Goal: Navigation & Orientation: Find specific page/section

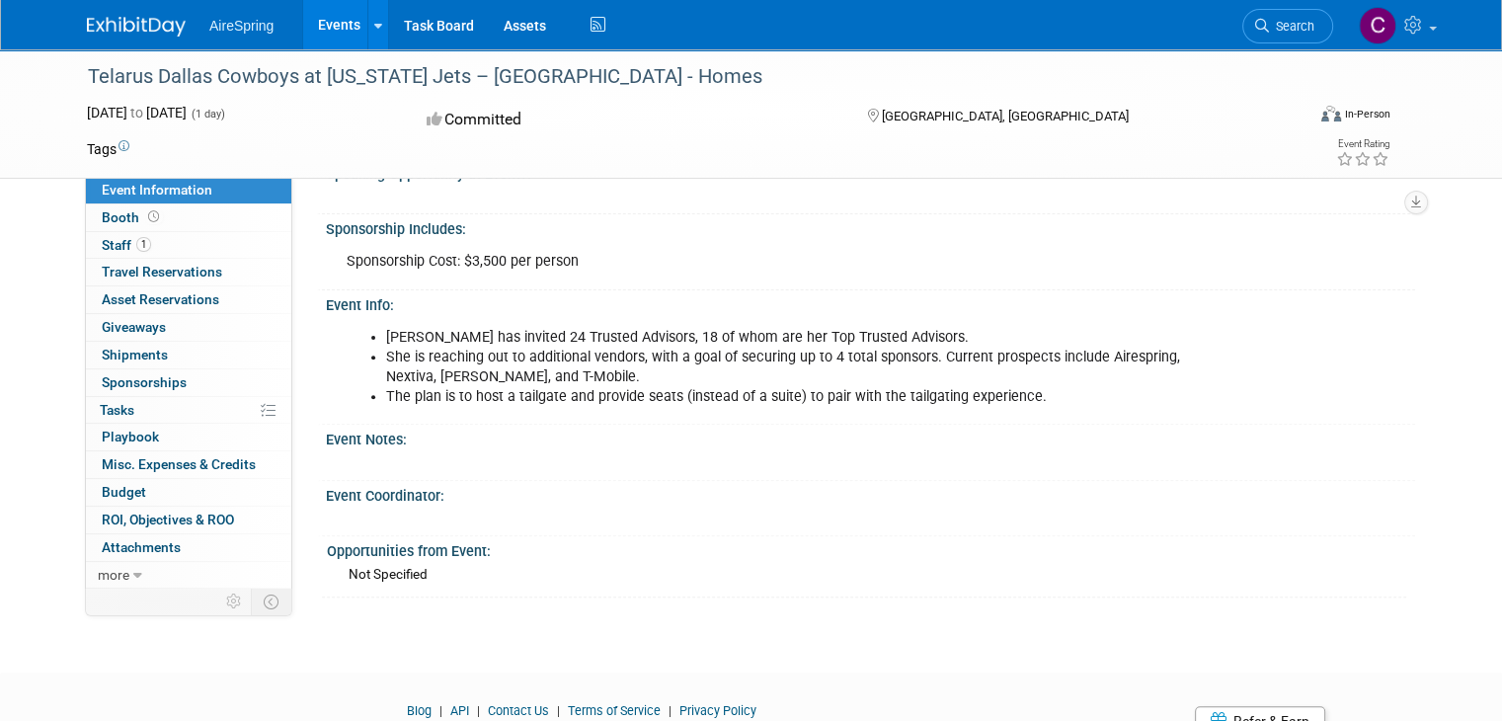
click at [308, 21] on link "Events" at bounding box center [339, 24] width 72 height 49
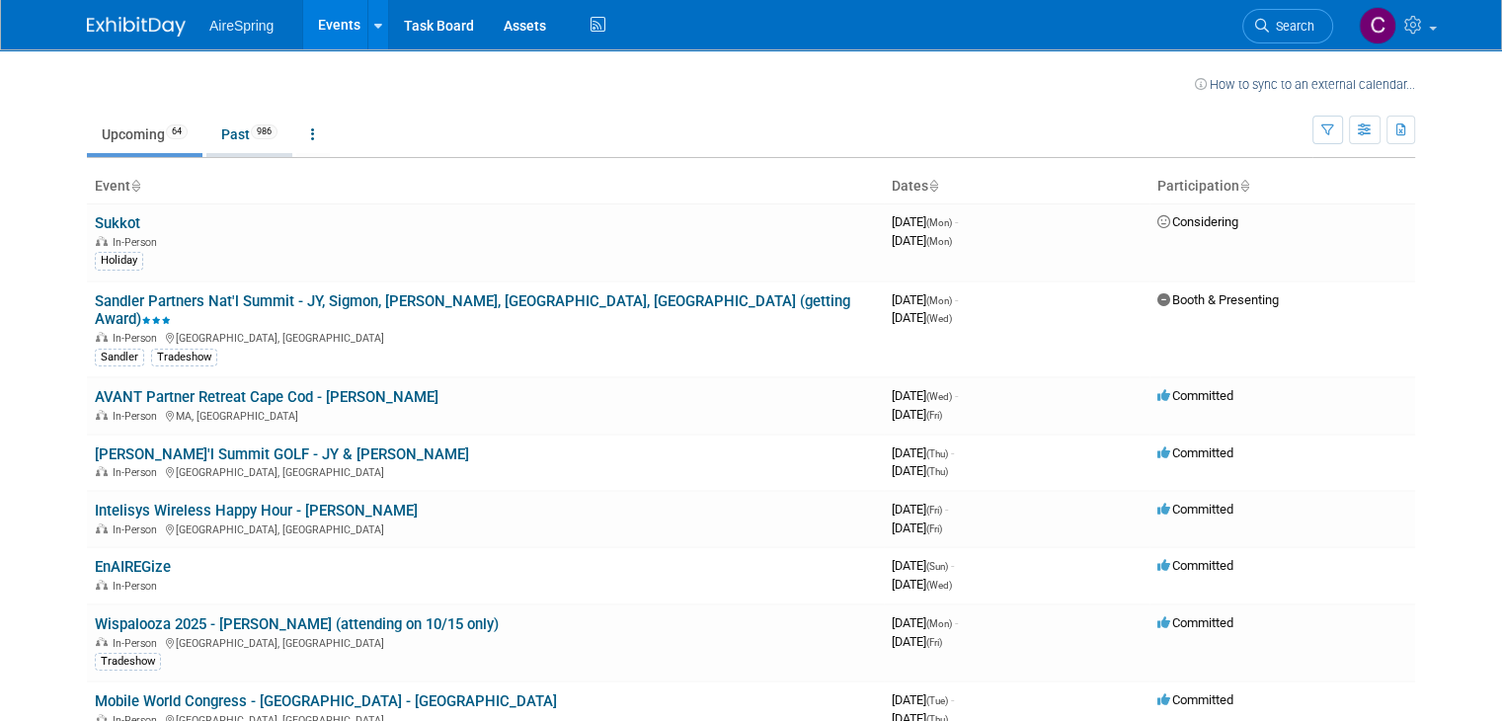
click at [222, 139] on link "Past 986" at bounding box center [249, 135] width 86 height 38
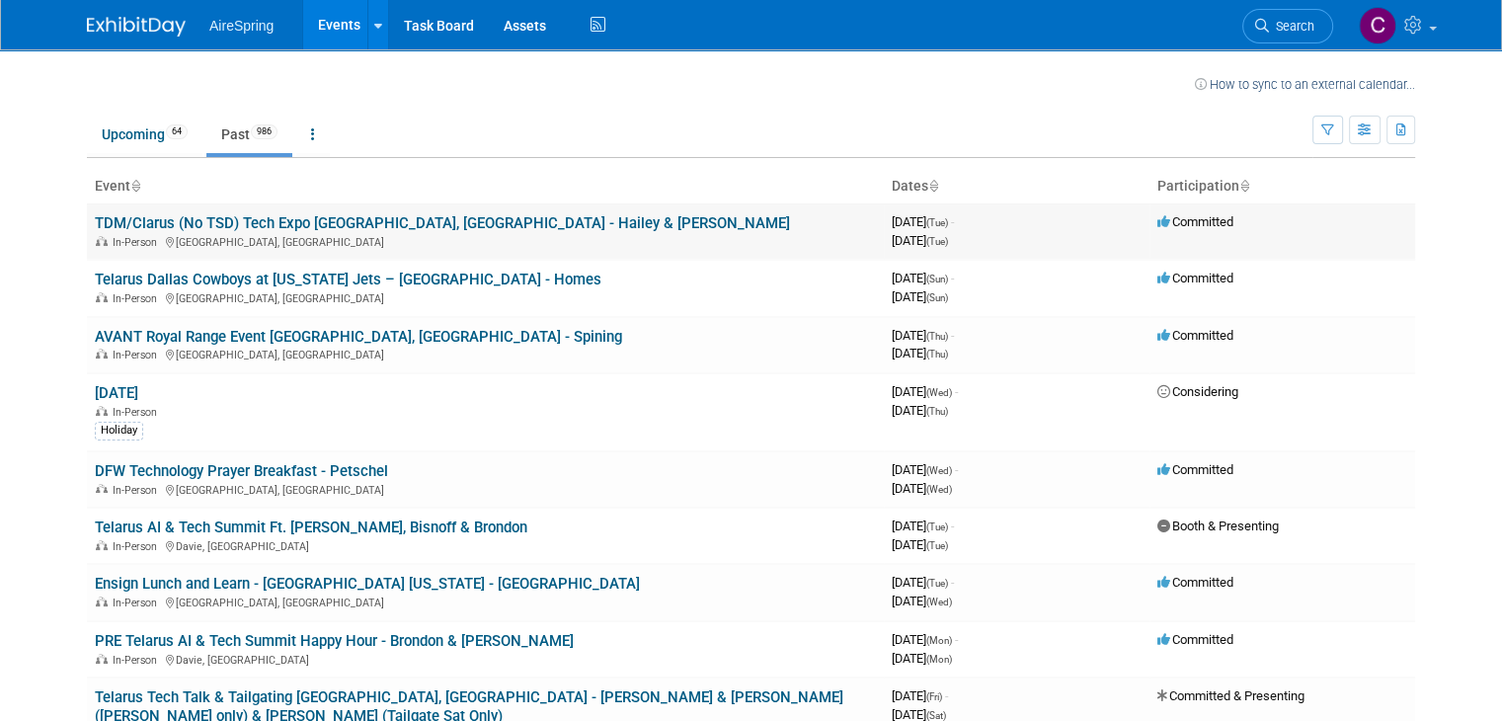
click at [288, 218] on link "TDM/Clarus (No TSD) Tech Expo [GEOGRAPHIC_DATA], [GEOGRAPHIC_DATA] - Hailey & […" at bounding box center [442, 223] width 695 height 18
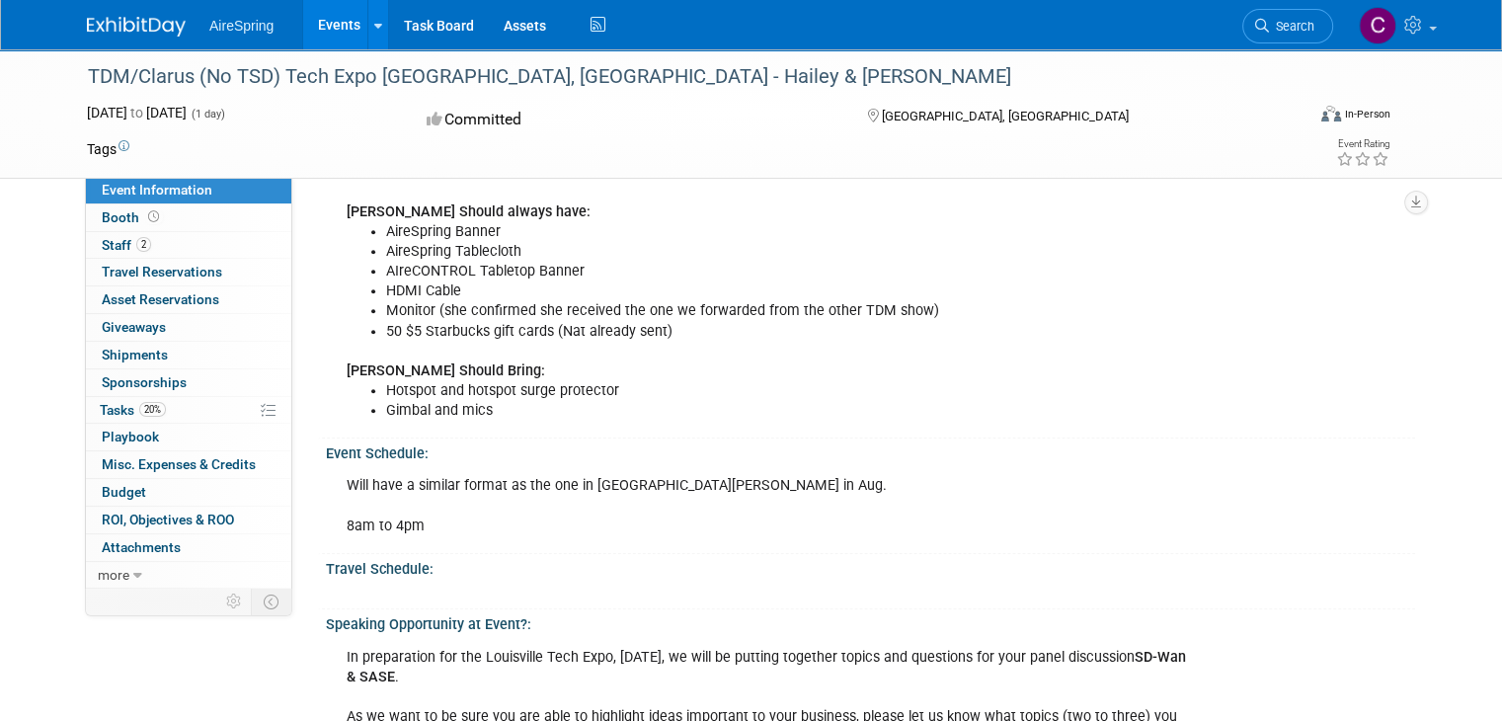
scroll to position [691, 0]
